Goal: Task Accomplishment & Management: Complete application form

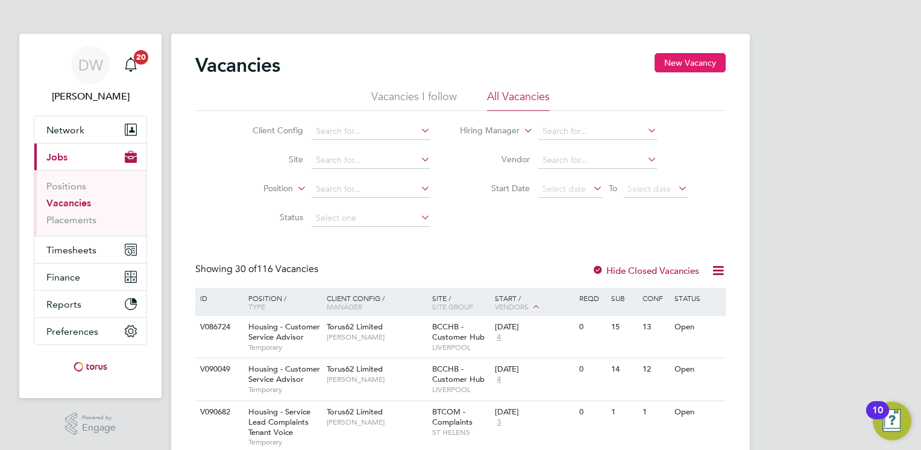
click at [697, 59] on button "New Vacancy" at bounding box center [690, 62] width 71 height 19
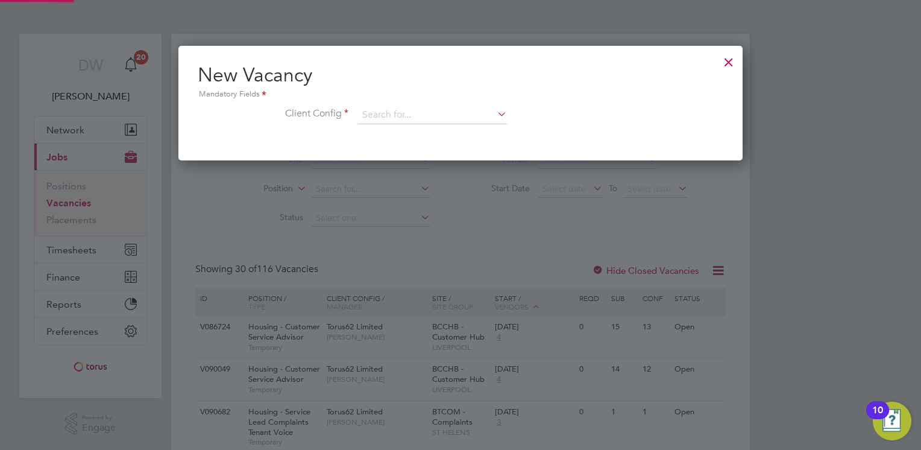
scroll to position [114, 565]
click at [393, 113] on input at bounding box center [432, 115] width 149 height 18
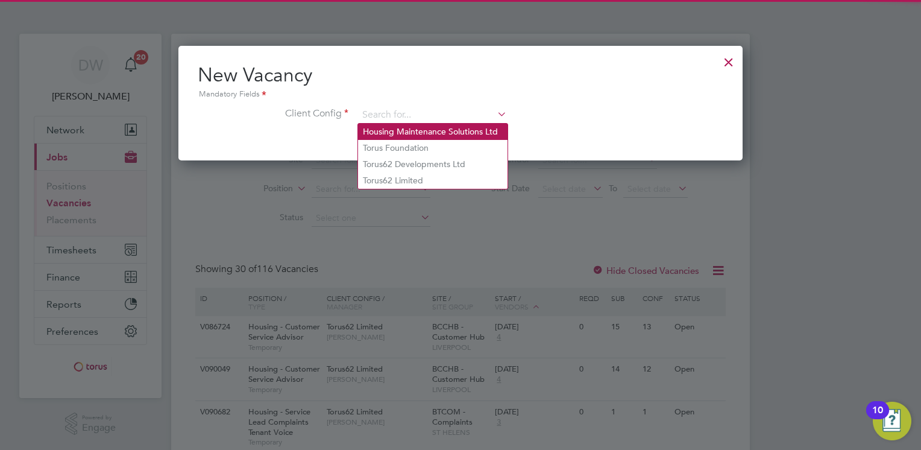
click at [403, 136] on li "Housing Maintenance Solutions Ltd" at bounding box center [433, 132] width 150 height 16
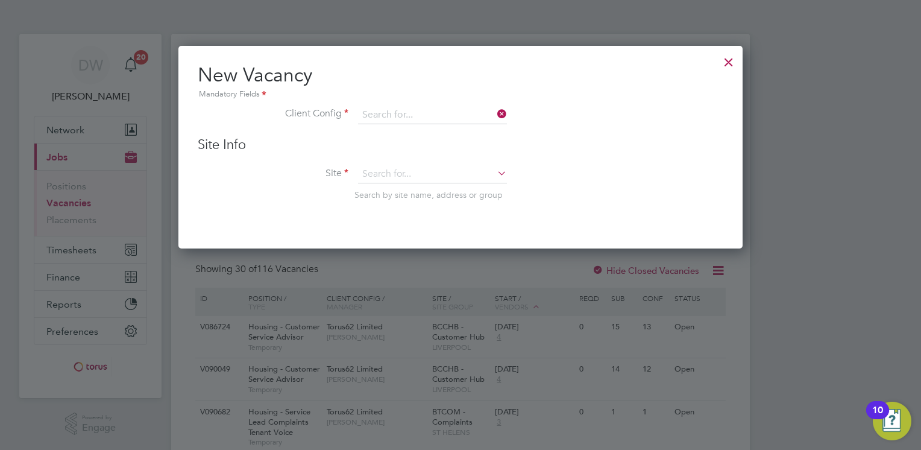
type input "Housing Maintenance Solutions Ltd"
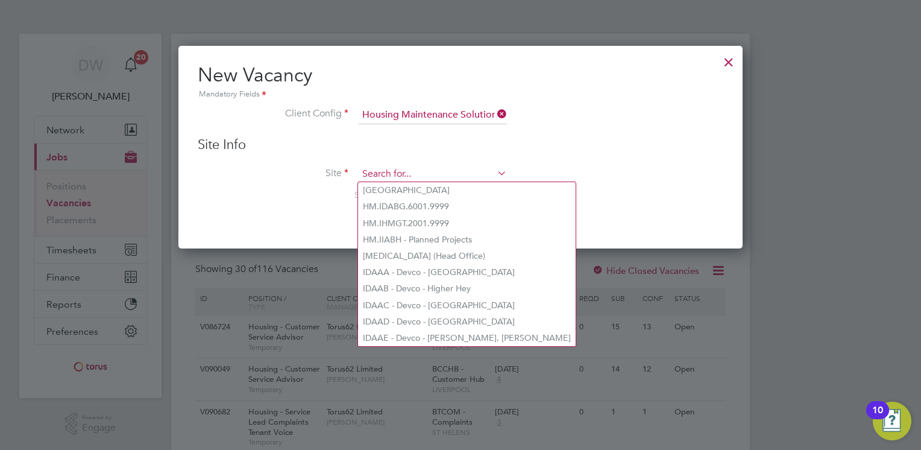
click at [379, 172] on input at bounding box center [432, 174] width 149 height 18
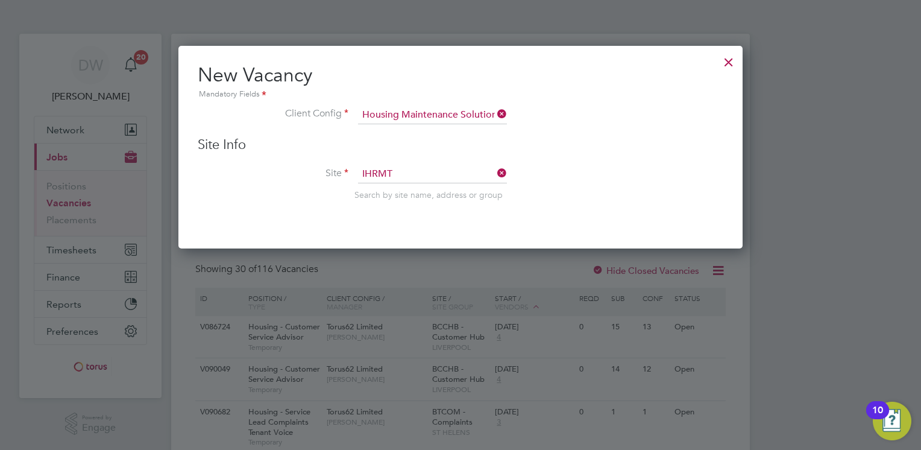
click at [391, 186] on li "IHRMT - Responsive maintenance - IHC" at bounding box center [436, 190] width 157 height 16
type input "IHRMT - Responsive maintenance - IHC"
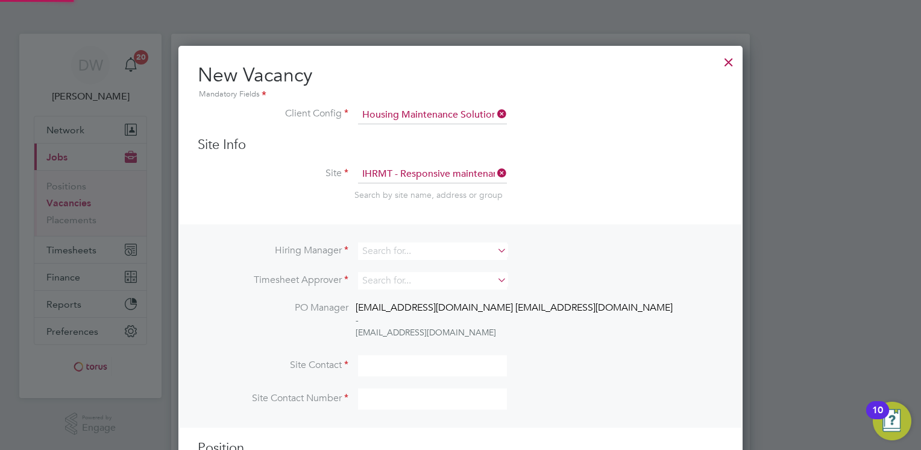
scroll to position [475, 565]
click at [435, 256] on input at bounding box center [432, 250] width 149 height 17
type input "s"
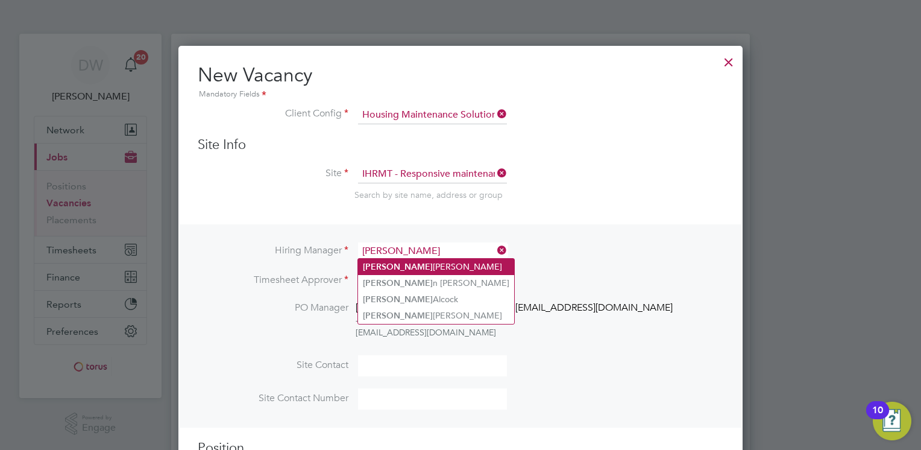
click at [405, 267] on li "[PERSON_NAME]" at bounding box center [436, 267] width 156 height 16
type input "[PERSON_NAME]"
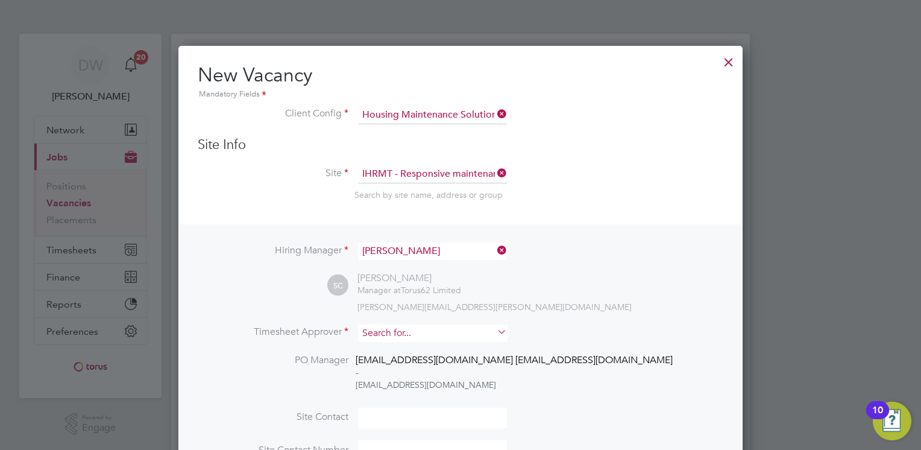
click at [402, 335] on input at bounding box center [432, 332] width 149 height 17
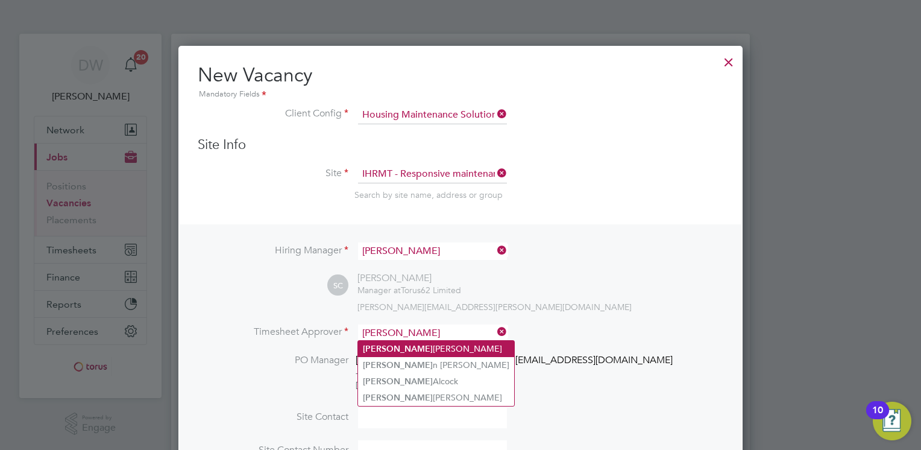
click at [402, 341] on li "[PERSON_NAME]" at bounding box center [436, 349] width 156 height 16
type input "[PERSON_NAME]"
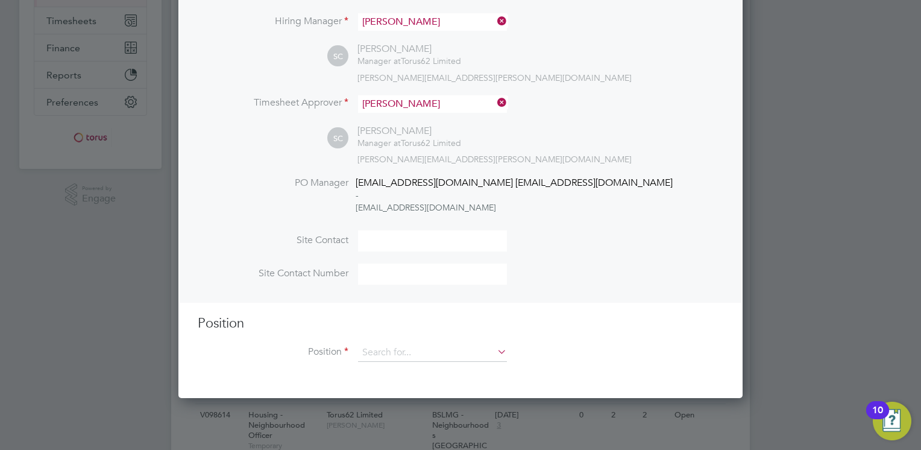
scroll to position [229, 0]
click at [401, 349] on input at bounding box center [432, 353] width 149 height 18
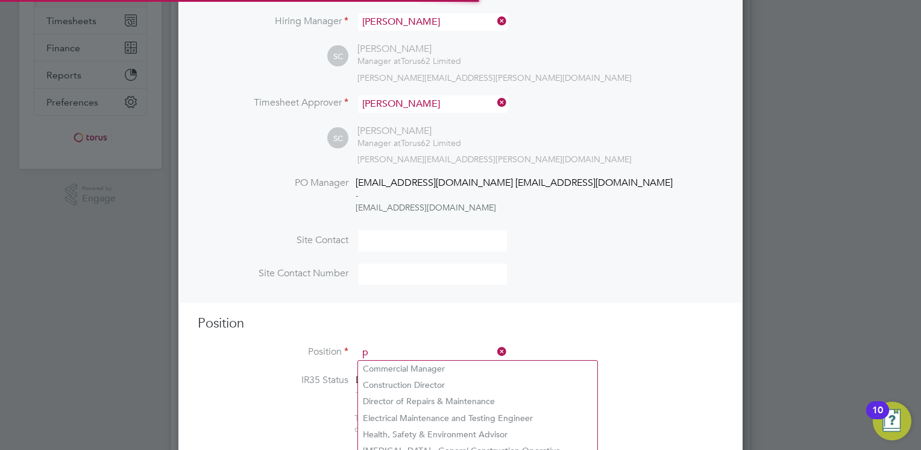
scroll to position [1731, 565]
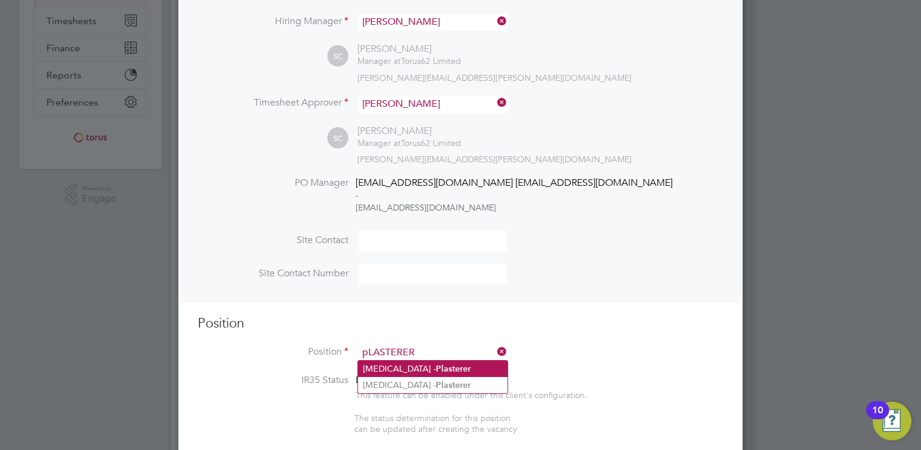
click at [436, 364] on b "Plasterer" at bounding box center [453, 369] width 35 height 10
type input "[MEDICAL_DATA] - Plasterer"
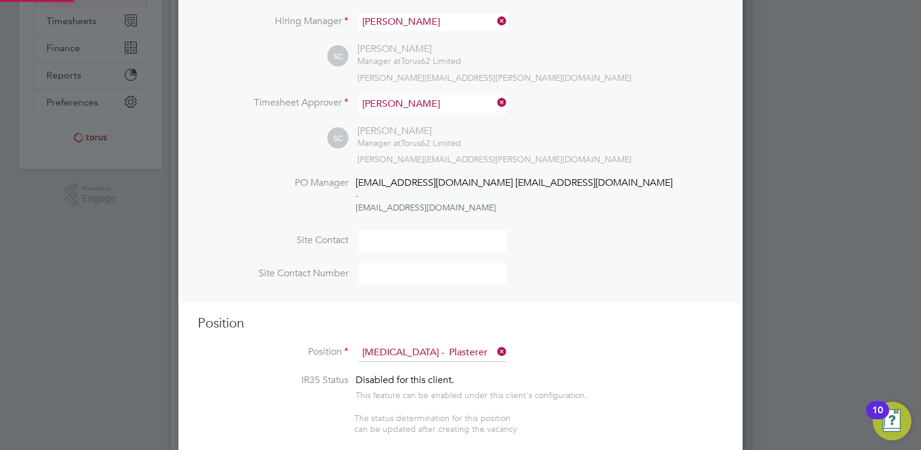
type textarea "Working across social housing properties, planned works, void work Time served …"
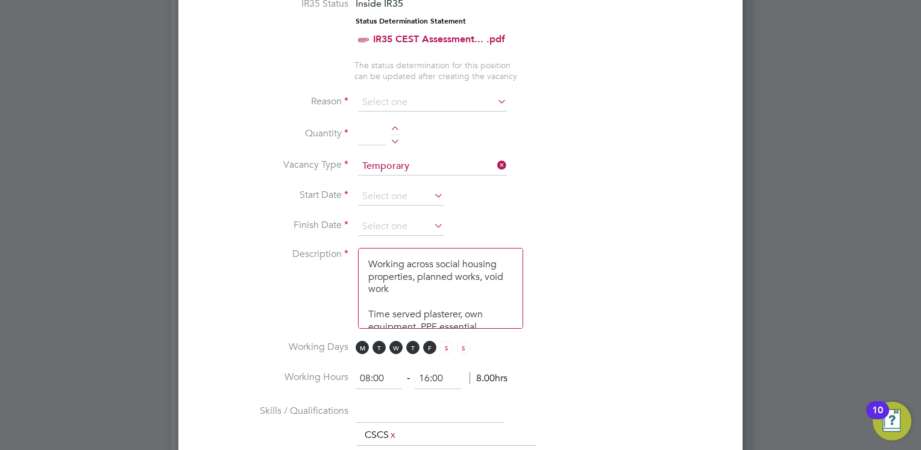
scroll to position [607, 0]
click at [392, 96] on input at bounding box center [432, 101] width 149 height 18
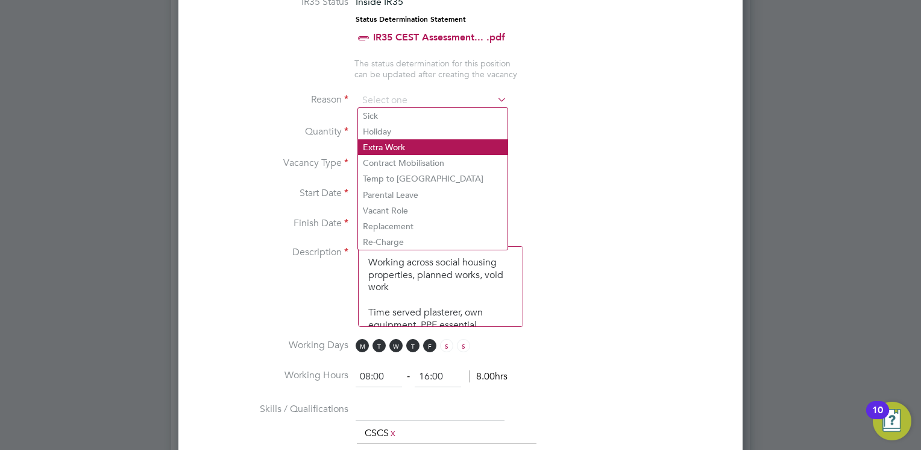
click at [393, 145] on li "Extra Work" at bounding box center [433, 147] width 150 height 16
type input "Extra Work"
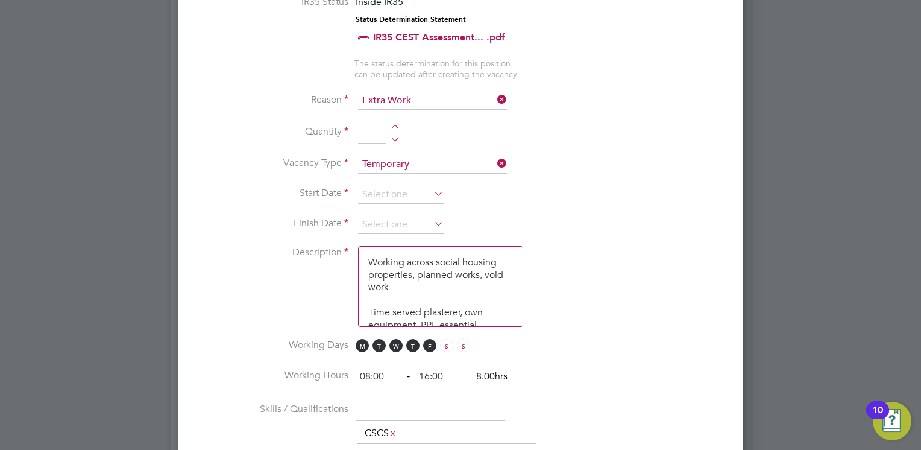
click at [396, 124] on div at bounding box center [395, 128] width 10 height 8
type input "1"
click at [371, 191] on input at bounding box center [401, 195] width 86 height 18
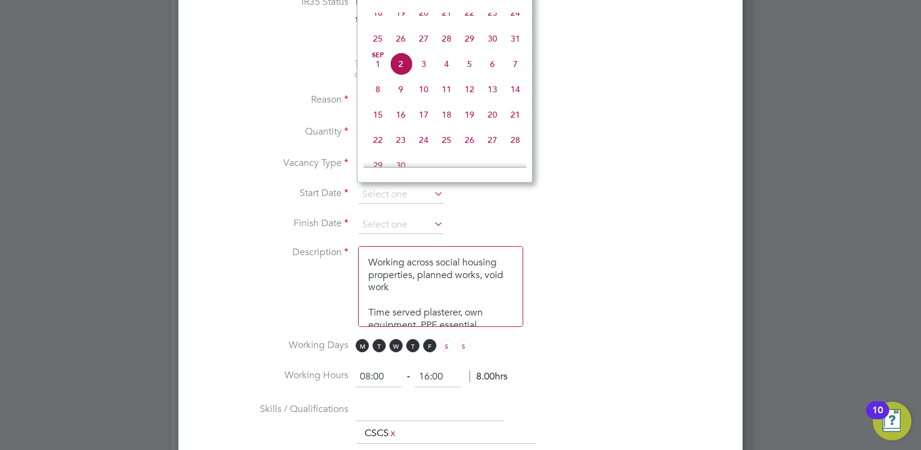
click at [377, 125] on span "15" at bounding box center [378, 114] width 23 height 23
type input "[DATE]"
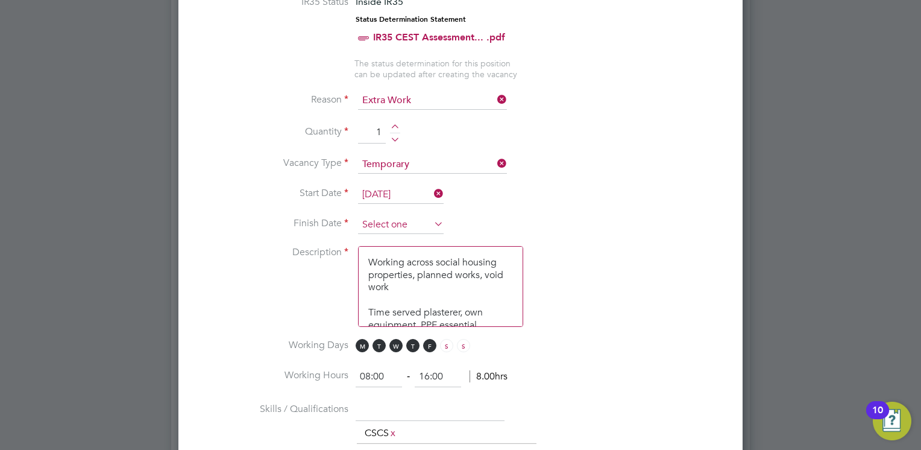
scroll to position [420, 0]
click at [384, 221] on input at bounding box center [401, 225] width 86 height 18
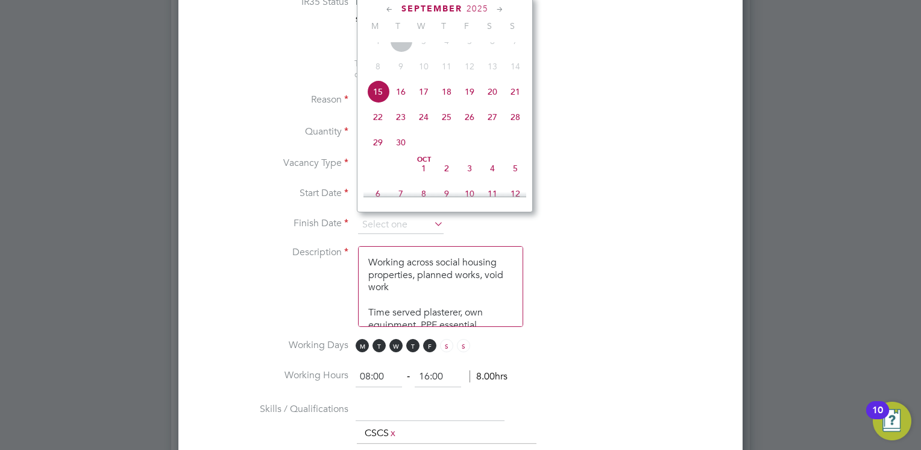
click at [499, 8] on icon at bounding box center [499, 9] width 11 height 13
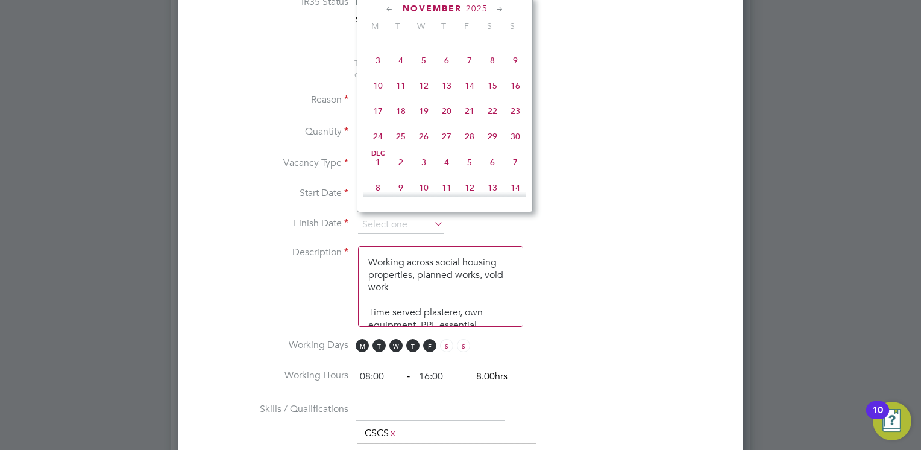
click at [499, 8] on icon at bounding box center [499, 9] width 11 height 13
click at [473, 68] on span "12" at bounding box center [469, 56] width 23 height 23
type input "[DATE]"
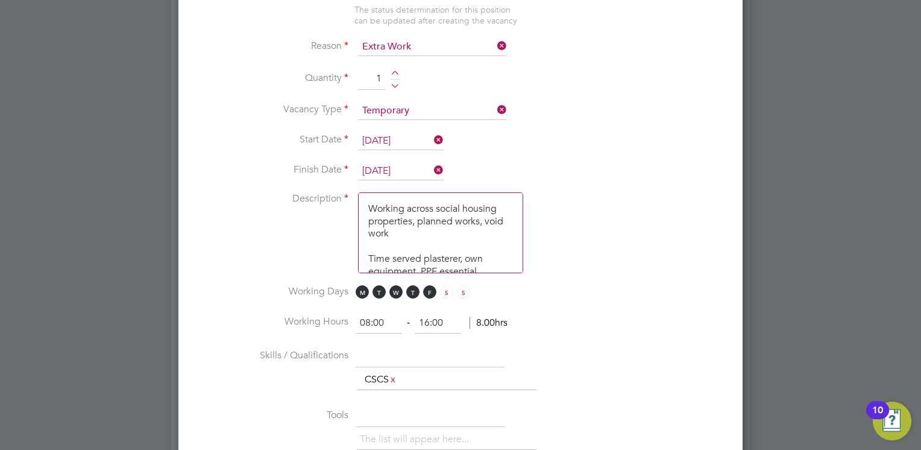
scroll to position [14, 0]
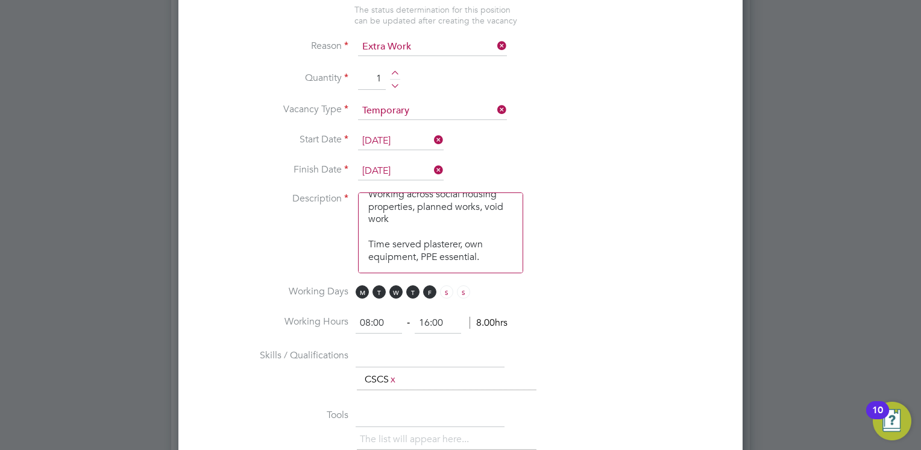
drag, startPoint x: 366, startPoint y: 199, endPoint x: 516, endPoint y: 289, distance: 175.0
click at [516, 289] on ng-container "IR35 Status Inside IR35 Status Determination Statement IR35 CEST Assessment... …" at bounding box center [461, 311] width 526 height 739
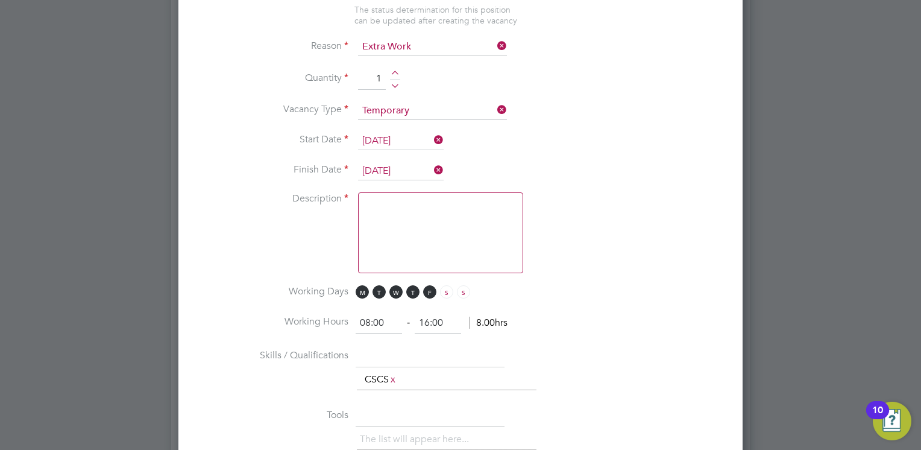
scroll to position [0, 0]
paste textarea "Qualified plasterer able to complete all aspects of the trade including damp wo…"
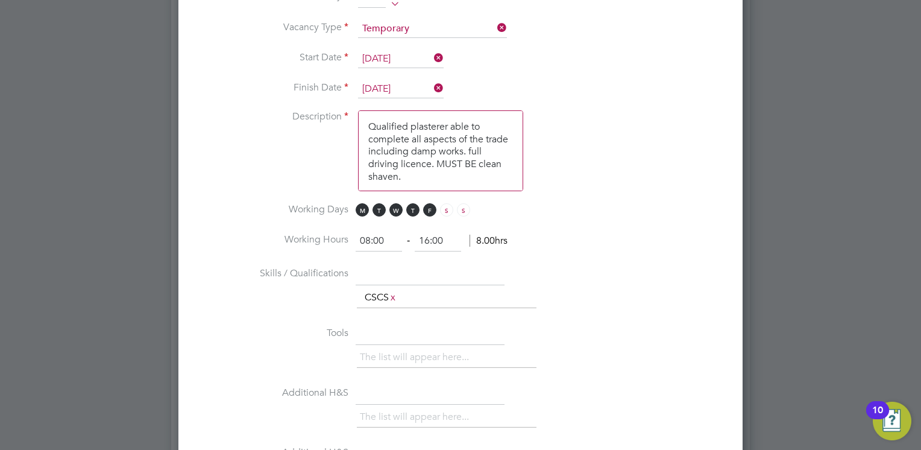
scroll to position [748, 0]
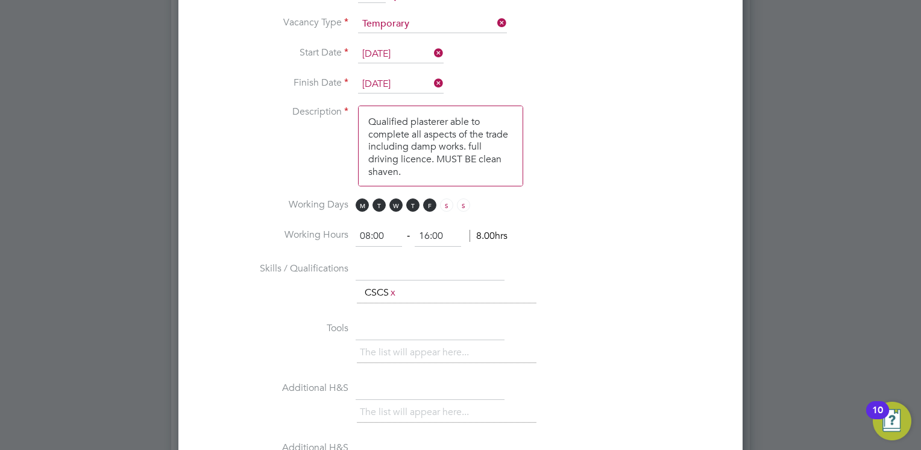
type textarea "Qualified plasterer able to complete all aspects of the trade including damp wo…"
click at [396, 263] on input "text" at bounding box center [430, 270] width 149 height 22
paste input "Qualified plasterer able to complete all aspects of the trade including damp wo…"
click at [396, 287] on link "x" at bounding box center [393, 293] width 8 height 16
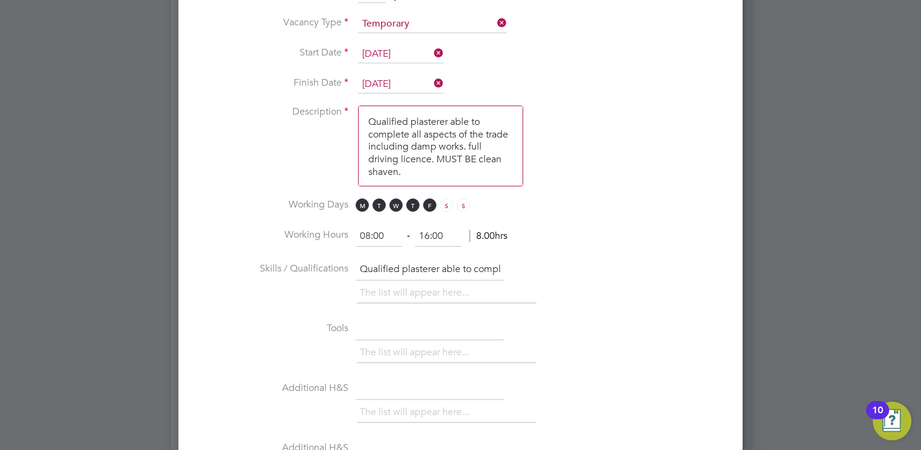
click at [379, 268] on input "Qualified plasterer able to complete all aspects of the trade including damp wo…" at bounding box center [430, 270] width 149 height 22
drag, startPoint x: 379, startPoint y: 268, endPoint x: 330, endPoint y: 273, distance: 49.1
click at [330, 273] on li "Skills / Qualifications Qualified plasterer able to complete all aspects of the…" at bounding box center [461, 289] width 526 height 60
type input "Qualified plasterer able to complete all aspects of the trade including damp wo…"
click at [368, 324] on input "text" at bounding box center [430, 329] width 149 height 22
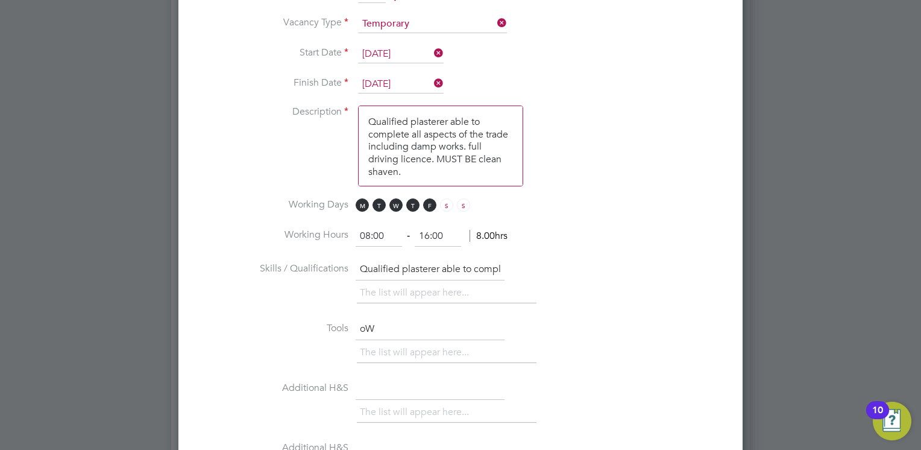
type input "o"
type input "Own Tools"
click at [634, 351] on div "The list will appear here..." at bounding box center [540, 354] width 367 height 24
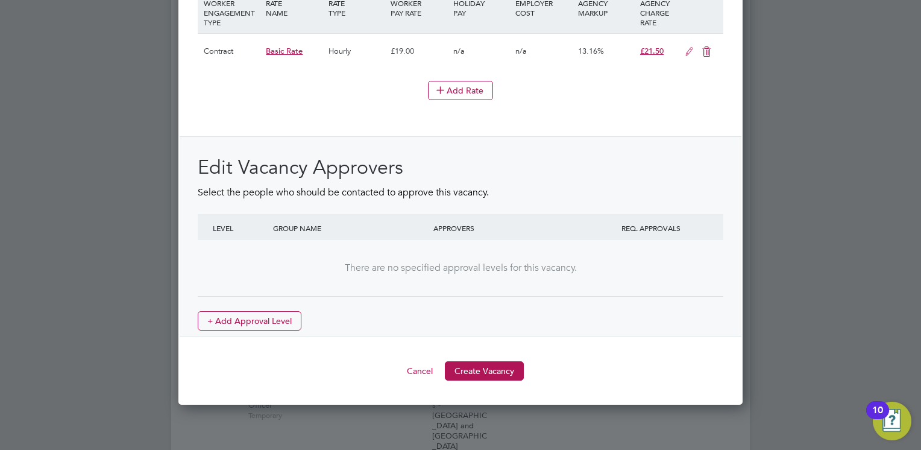
scroll to position [1384, 0]
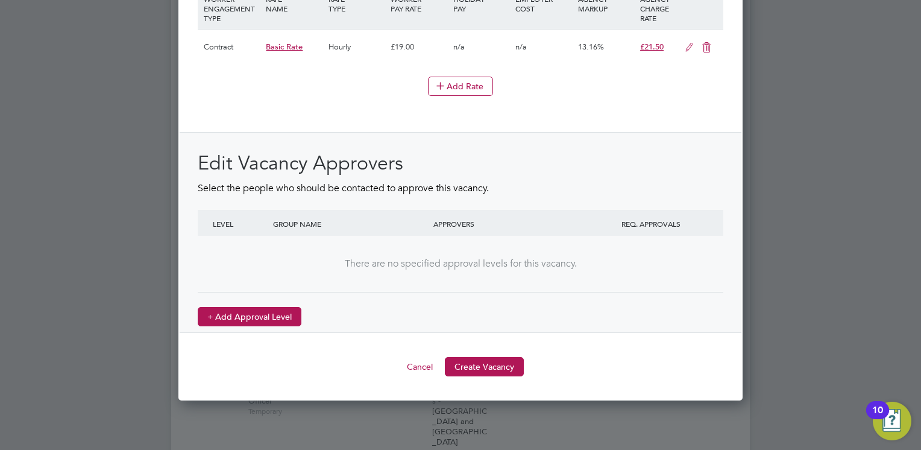
click at [265, 317] on button "+ Add Approval Level" at bounding box center [250, 316] width 104 height 19
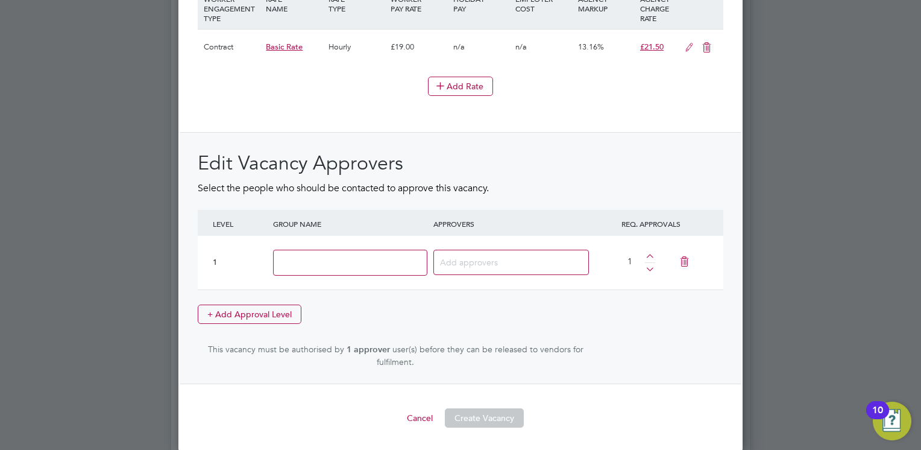
click at [336, 252] on input at bounding box center [350, 263] width 154 height 26
type input "Head of Maintenance"
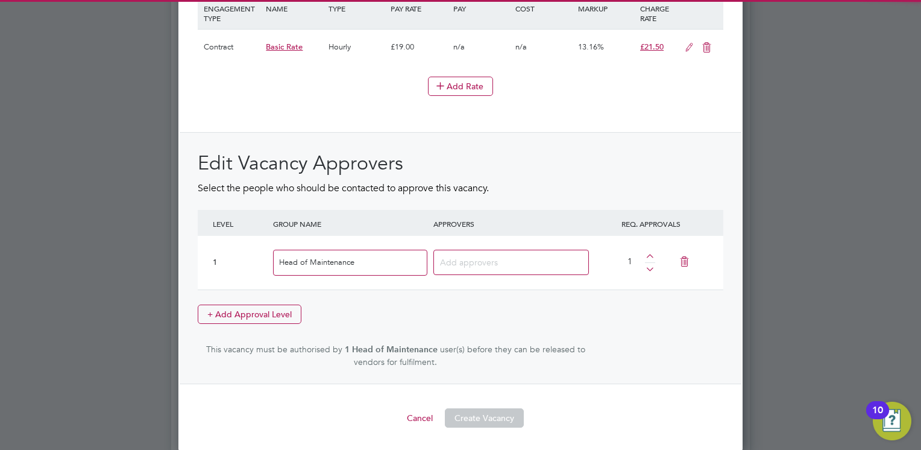
click at [480, 255] on input at bounding box center [477, 262] width 75 height 16
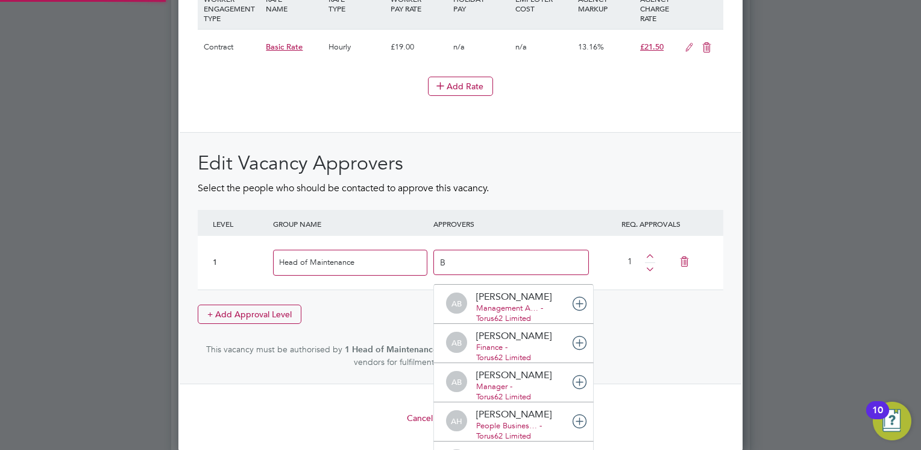
scroll to position [0, 0]
type input "Br"
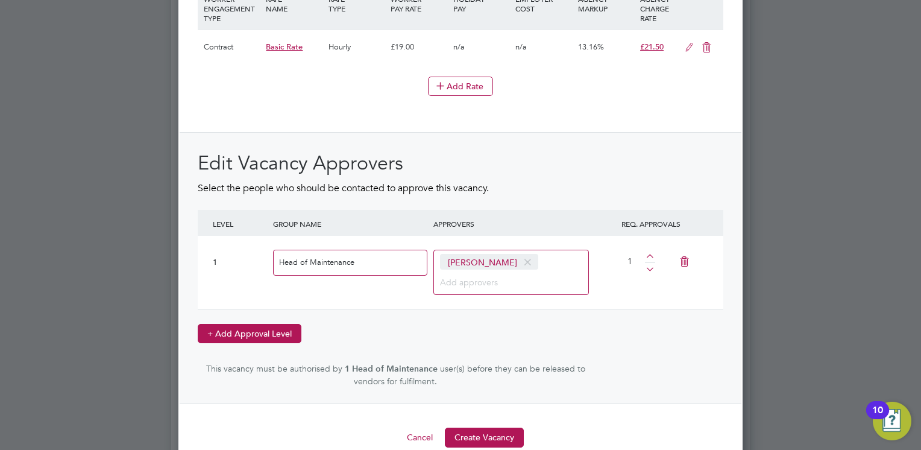
click at [257, 327] on button "+ Add Approval Level" at bounding box center [250, 333] width 104 height 19
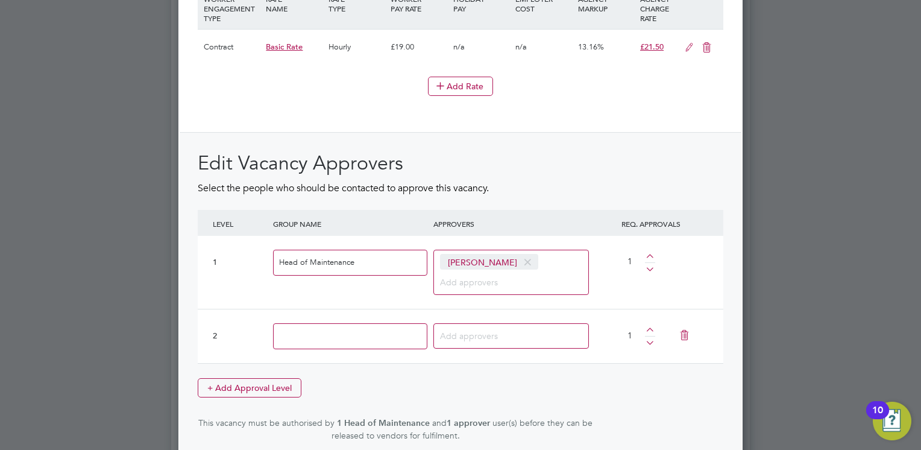
click at [333, 324] on input at bounding box center [350, 336] width 154 height 26
type input "People Services BP"
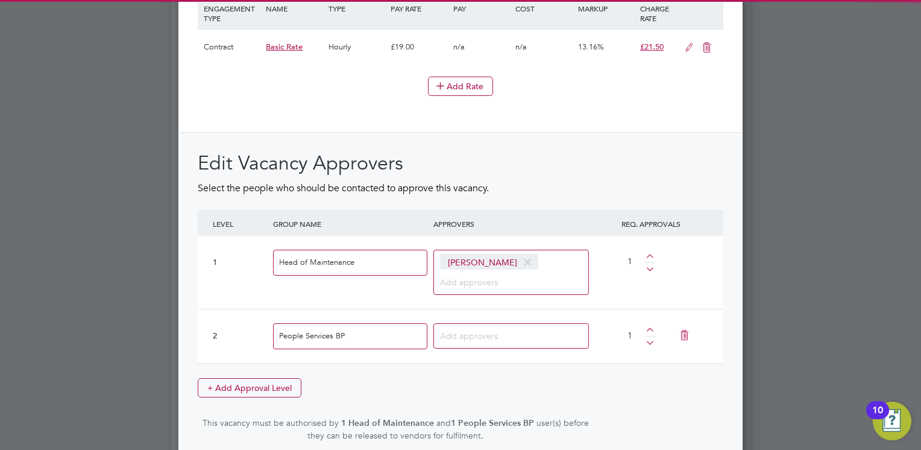
click at [478, 329] on input at bounding box center [477, 335] width 75 height 16
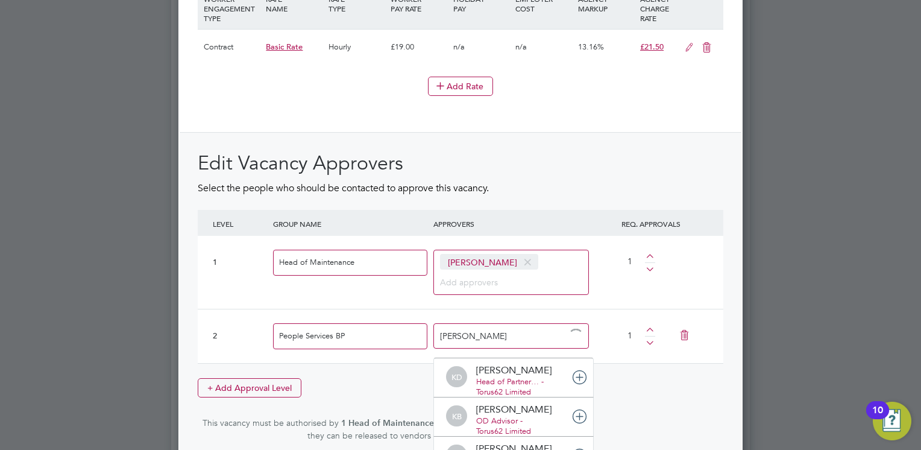
type input "Kirsty"
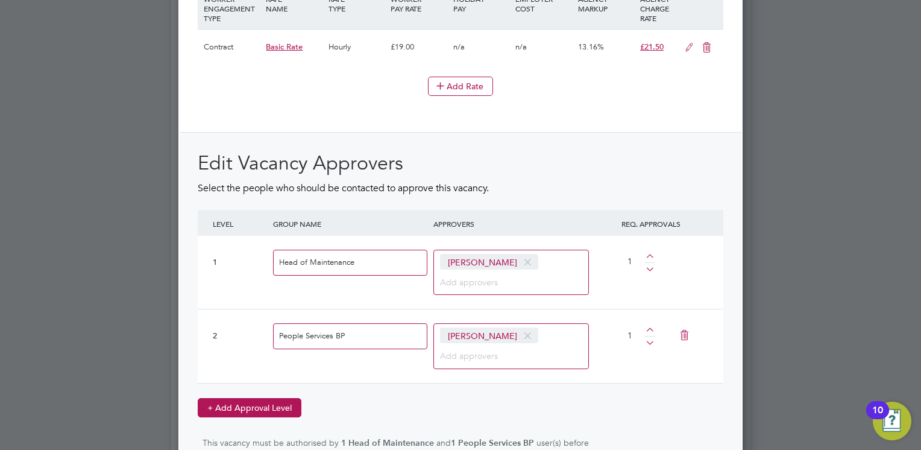
click at [272, 400] on button "+ Add Approval Level" at bounding box center [250, 407] width 104 height 19
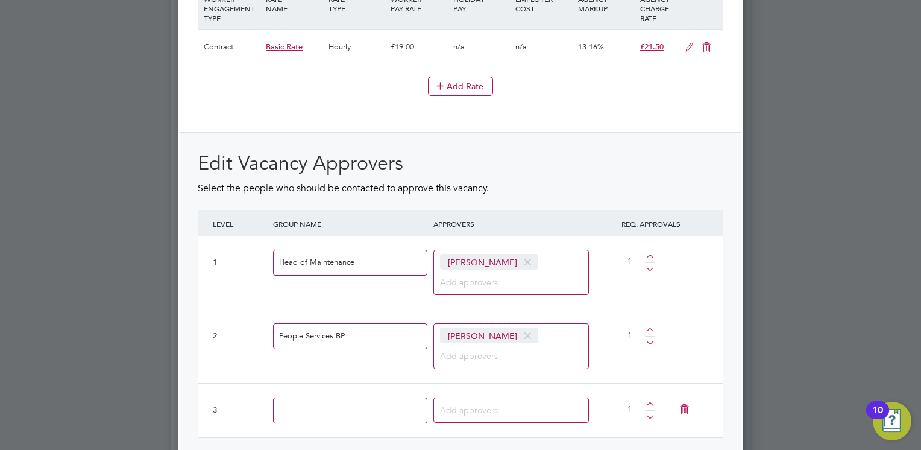
click at [334, 400] on input at bounding box center [350, 410] width 154 height 26
type input "Finance"
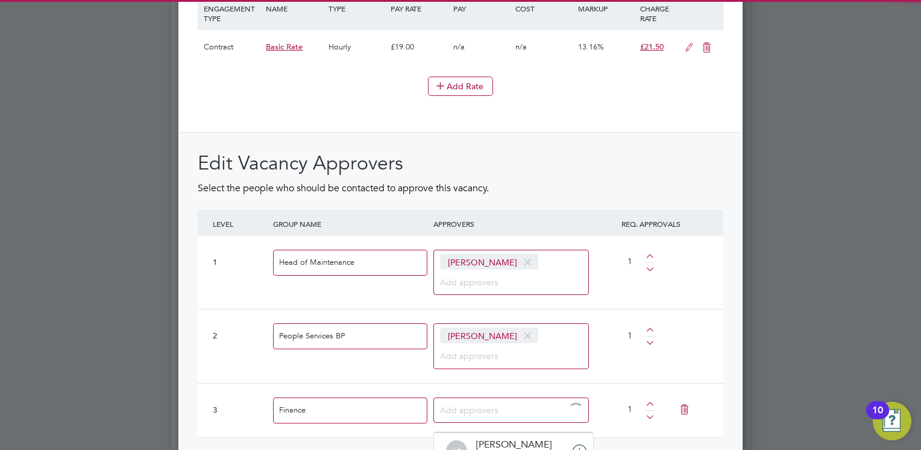
click at [474, 402] on input at bounding box center [477, 410] width 75 height 16
type input "Callum"
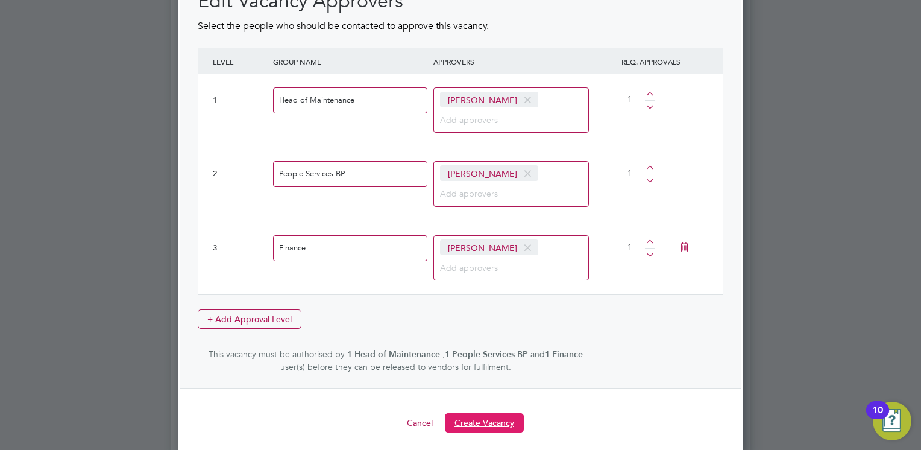
click at [475, 413] on button "Create Vacancy" at bounding box center [484, 422] width 79 height 19
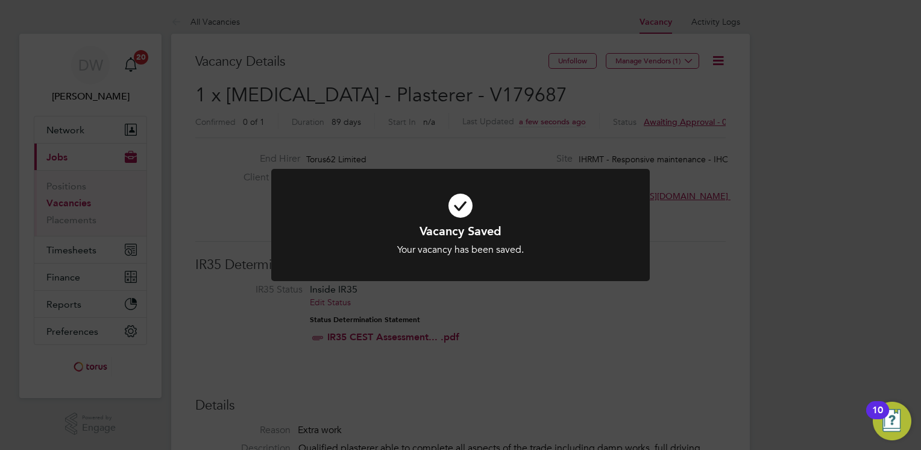
click at [650, 63] on div "Vacancy Saved Your vacancy has been saved. Cancel Okay" at bounding box center [460, 225] width 921 height 450
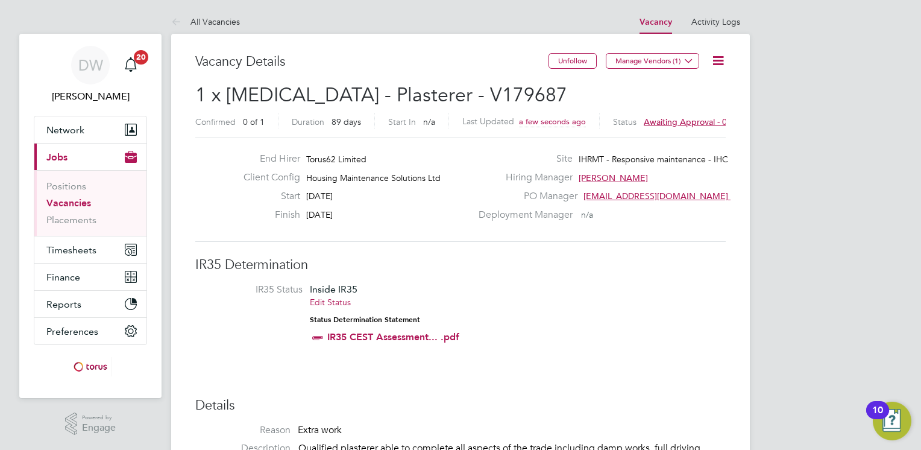
click at [650, 63] on button "Manage Vendors (1)" at bounding box center [652, 61] width 93 height 16
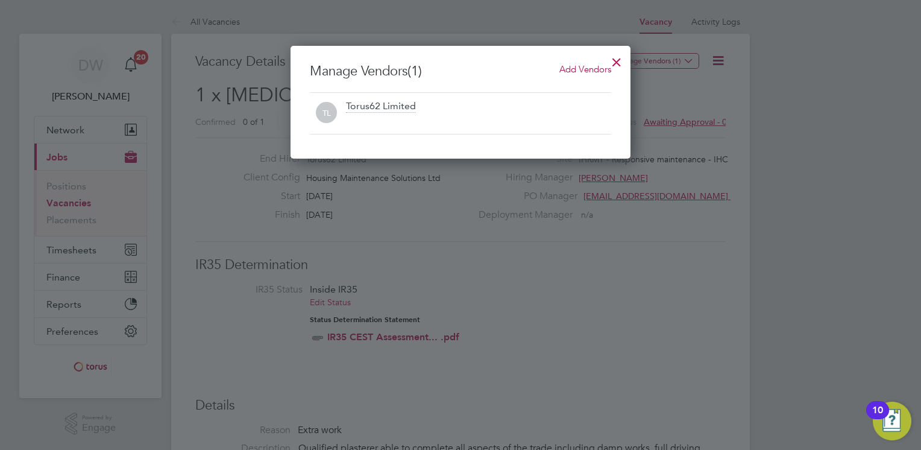
click at [575, 68] on span "Add Vendors" at bounding box center [586, 68] width 52 height 11
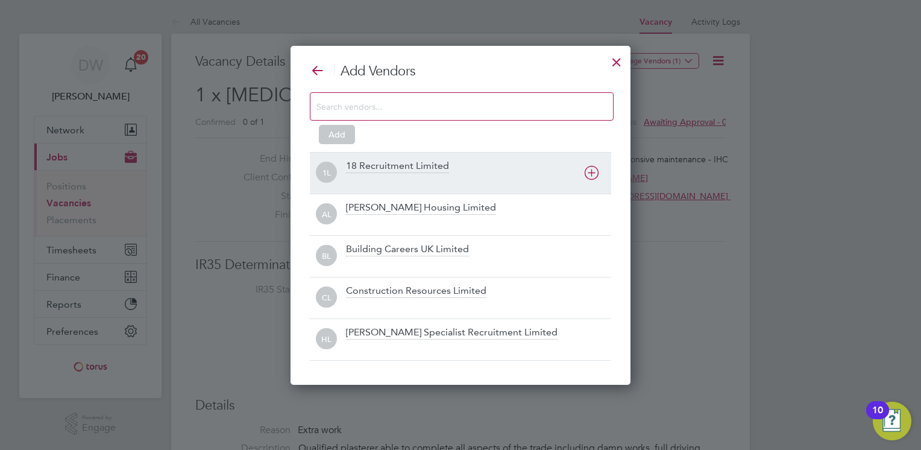
click at [540, 176] on div at bounding box center [478, 181] width 265 height 12
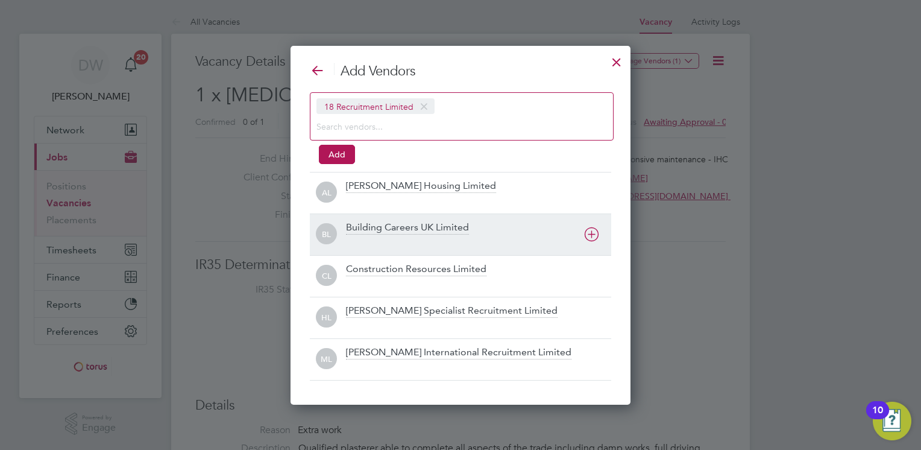
click at [523, 238] on div at bounding box center [478, 242] width 265 height 12
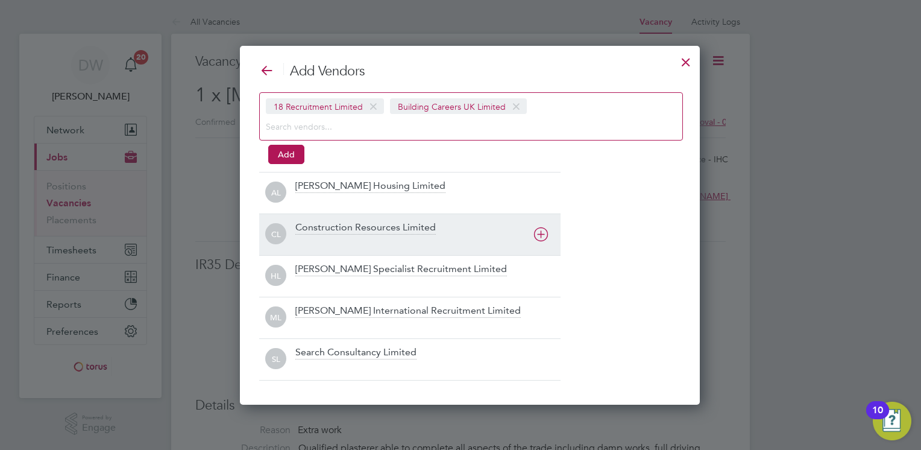
click at [484, 226] on div "Construction Resources Limited" at bounding box center [427, 234] width 265 height 27
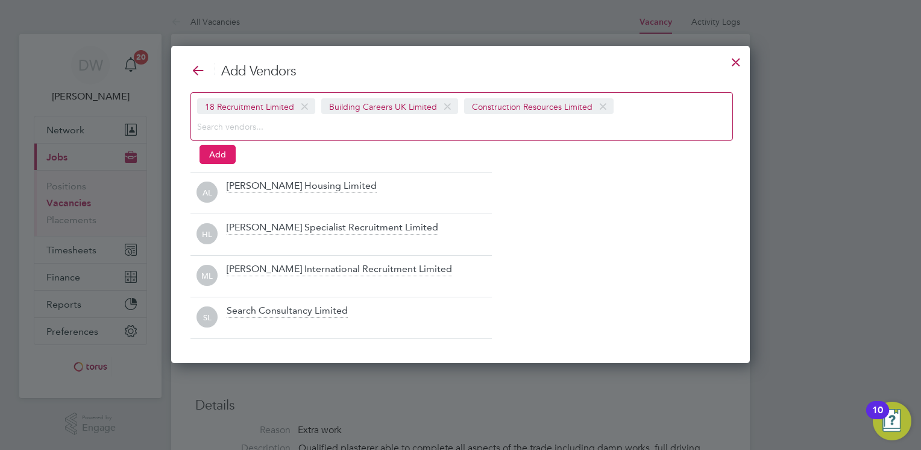
click at [207, 154] on button "Add" at bounding box center [218, 154] width 36 height 19
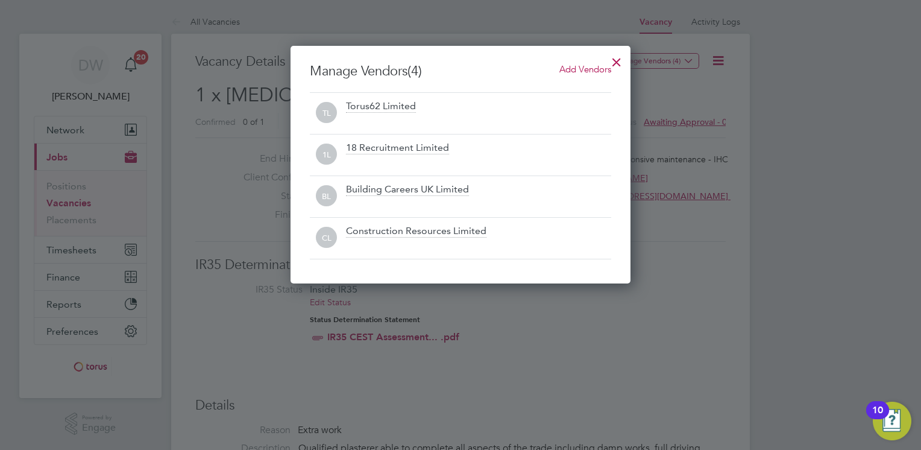
click at [614, 60] on div at bounding box center [617, 59] width 22 height 22
